Goal: Transaction & Acquisition: Book appointment/travel/reservation

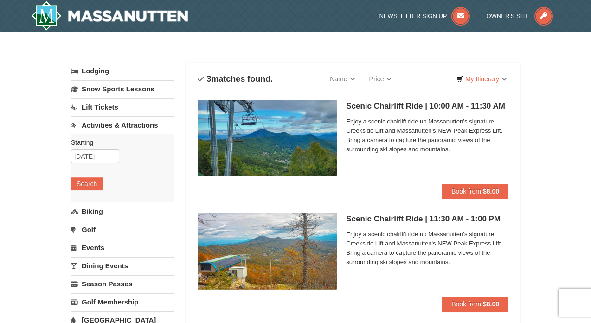
click at [442, 130] on span "Enjoy a scenic chairlift ride up Massanutten’s signature Creekside Lift and Mas…" at bounding box center [427, 135] width 162 height 37
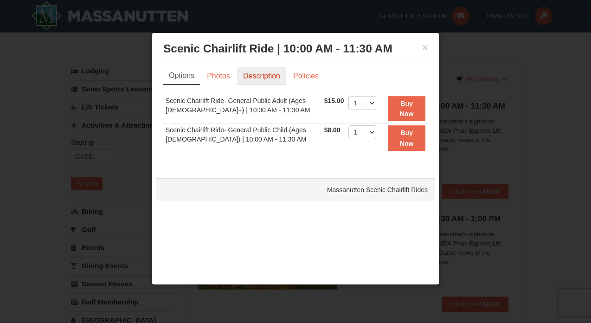
click at [265, 71] on link "Description" at bounding box center [261, 76] width 49 height 18
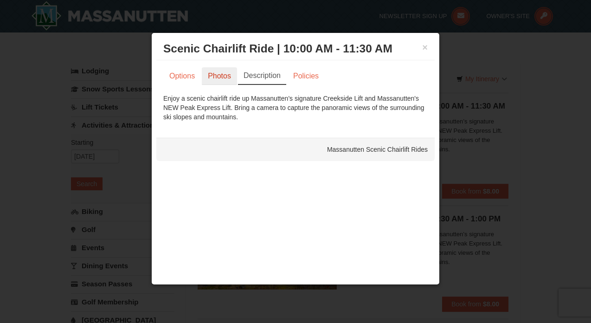
click at [227, 81] on link "Photos" at bounding box center [219, 76] width 35 height 18
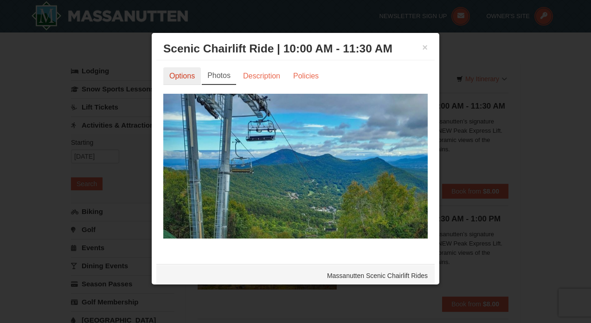
click at [193, 76] on link "Options" at bounding box center [182, 76] width 38 height 18
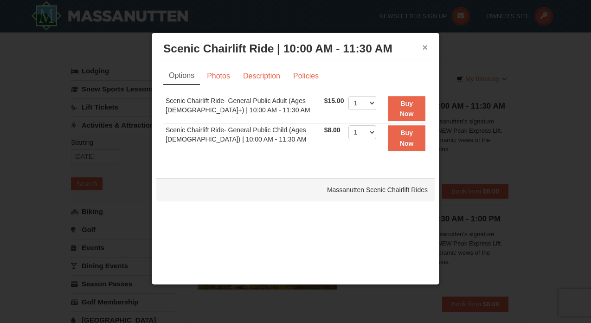
click at [424, 48] on button "×" at bounding box center [425, 47] width 6 height 9
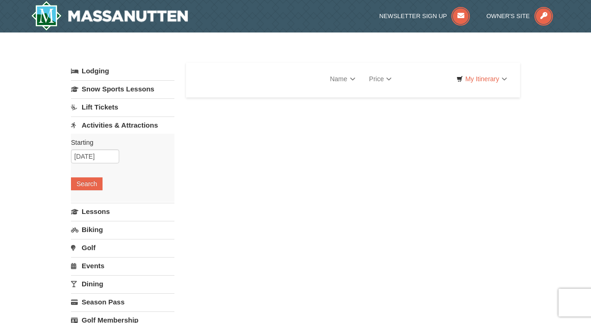
select select "10"
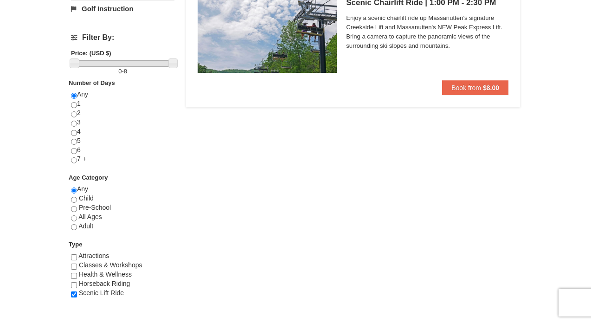
scroll to position [332, 0]
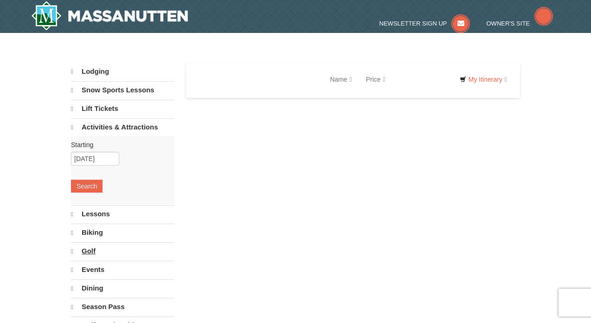
select select "10"
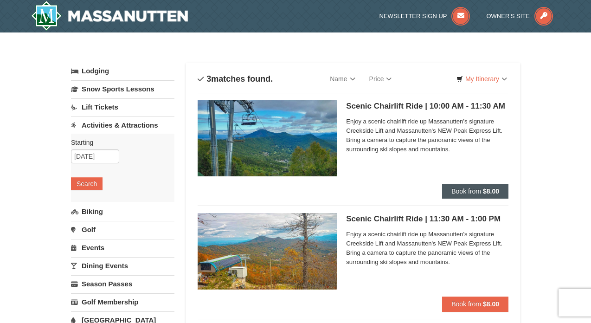
click at [455, 192] on span "Book from" at bounding box center [467, 191] width 30 height 7
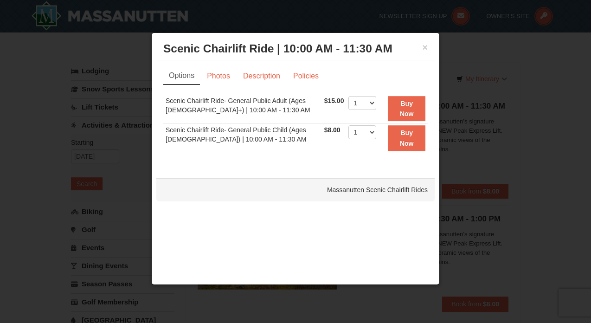
click at [428, 47] on div "× Scenic Chairlift Ride | 10:00 AM - 11:30 AM Massanutten Scenic Chairlift Rides" at bounding box center [295, 49] width 278 height 23
click at [426, 49] on button "×" at bounding box center [425, 47] width 6 height 9
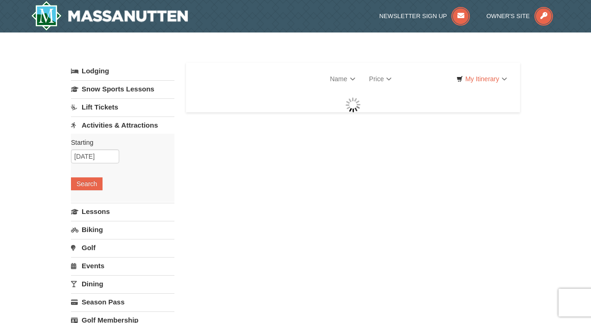
select select "10"
